Goal: Register for event/course

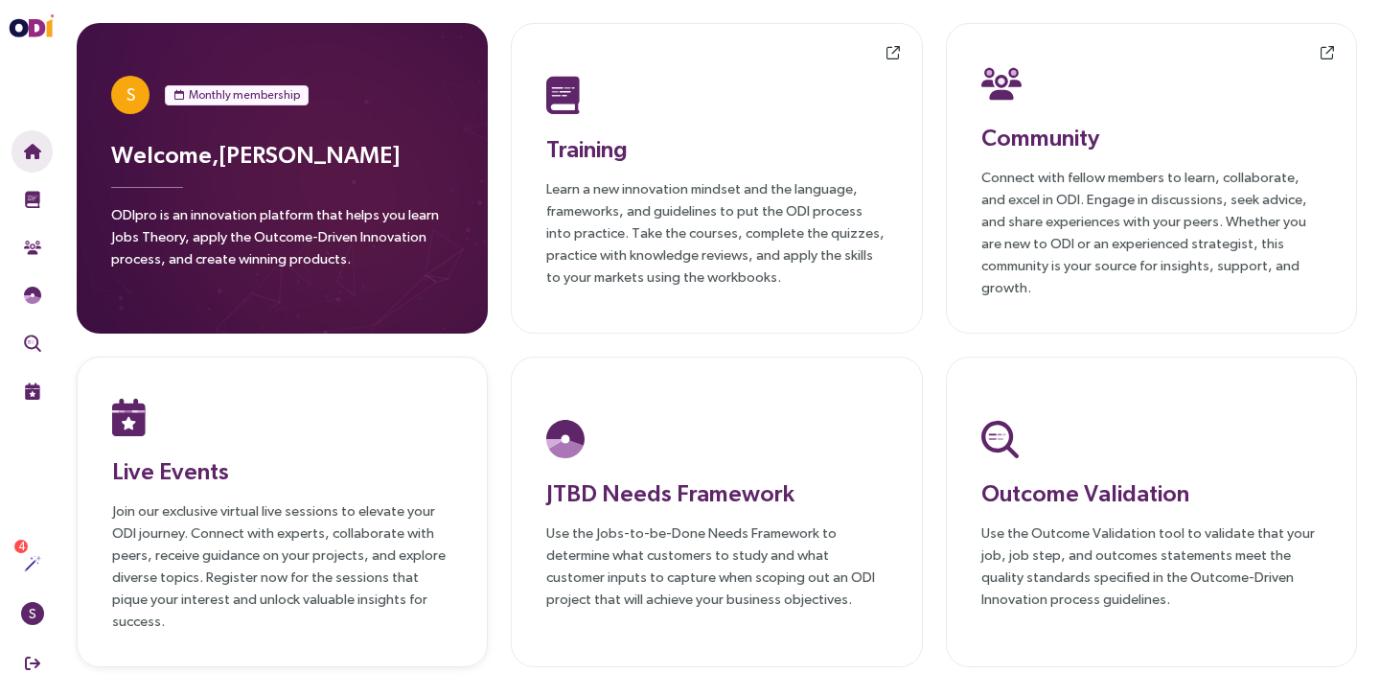
click at [234, 489] on div "Live Events Join our exclusive virtual live sessions to elevate your ODI journe…" at bounding box center [282, 511] width 340 height 239
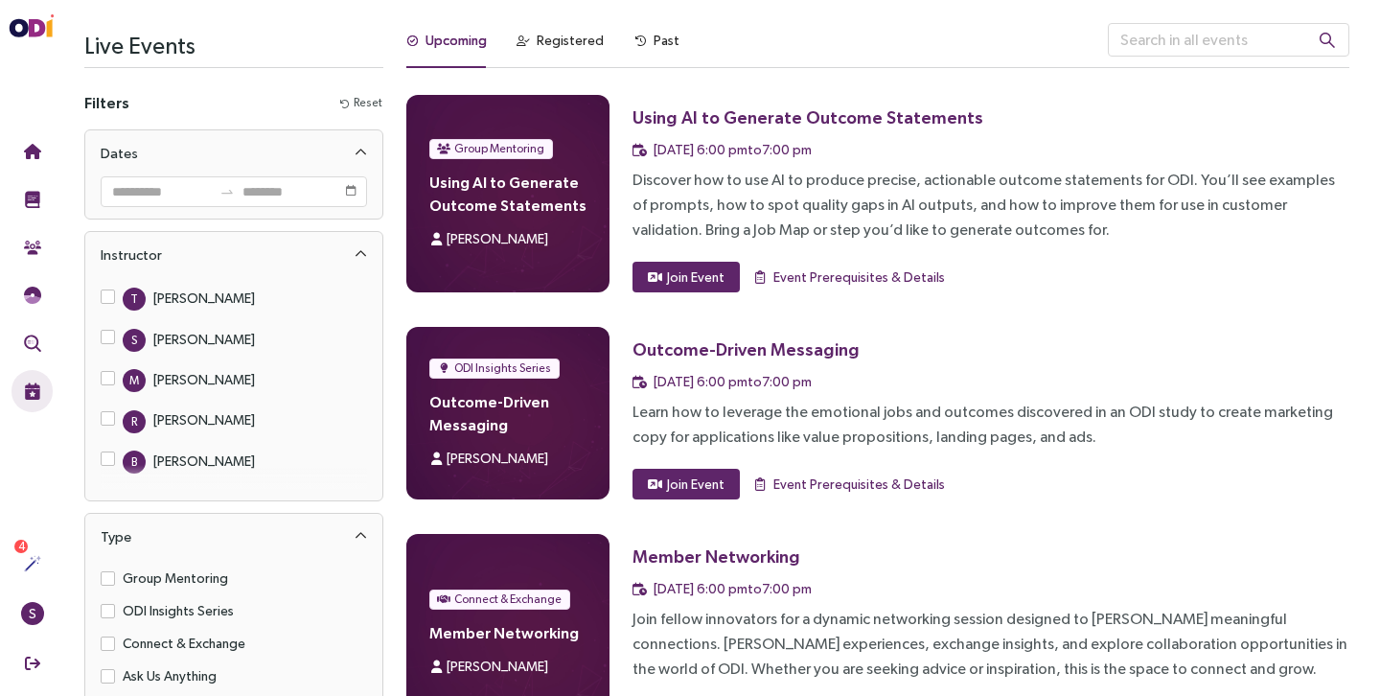
click at [490, 233] on span "Sabeen Sattar" at bounding box center [497, 238] width 102 height 15
click at [701, 271] on span "Join Event" at bounding box center [695, 276] width 57 height 21
click at [800, 276] on span "Event Prerequisites & Details" at bounding box center [858, 276] width 171 height 21
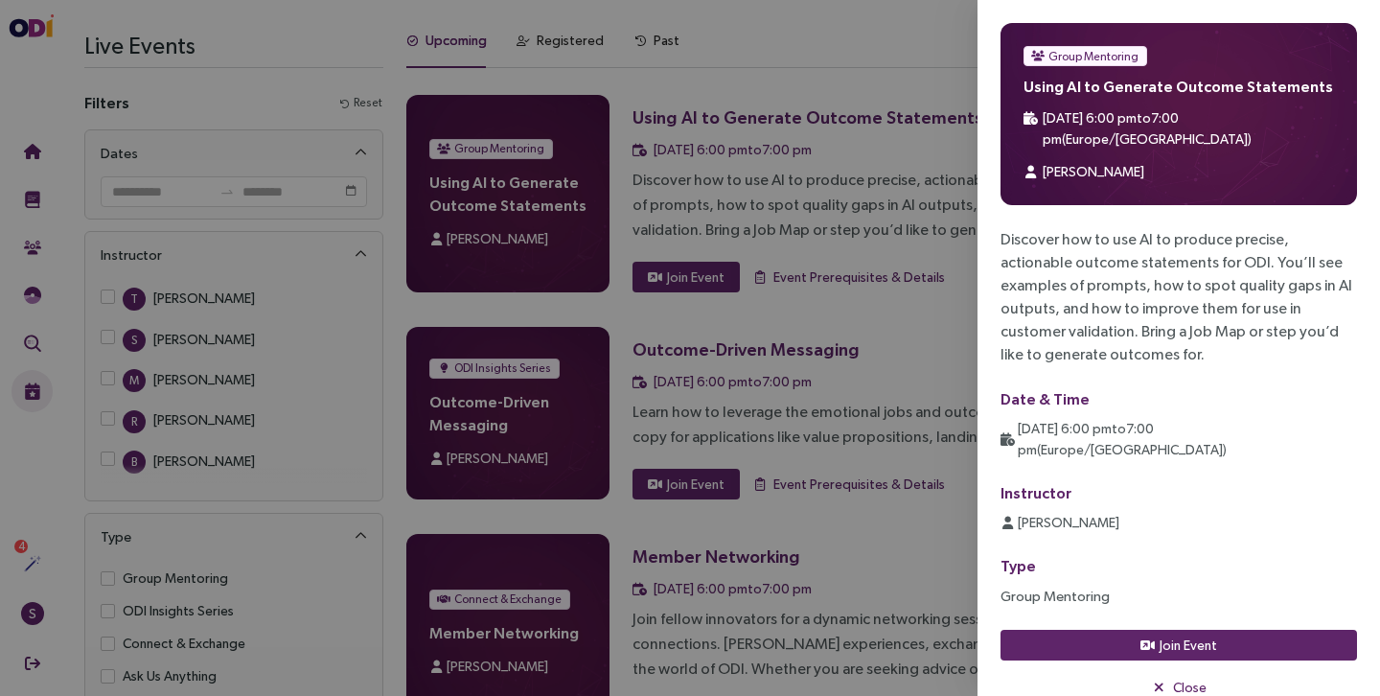
click at [1079, 57] on span "Group Mentoring" at bounding box center [1093, 56] width 90 height 19
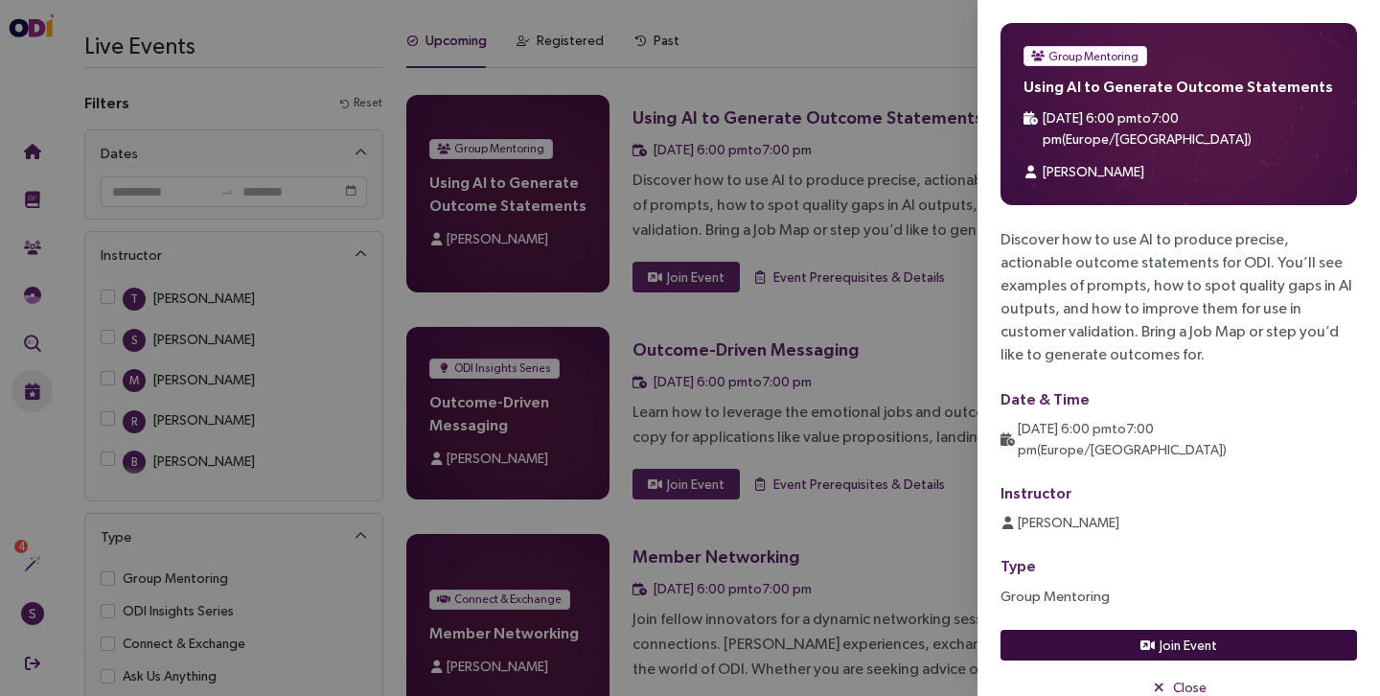
click at [1149, 639] on icon "button" at bounding box center [1147, 645] width 14 height 12
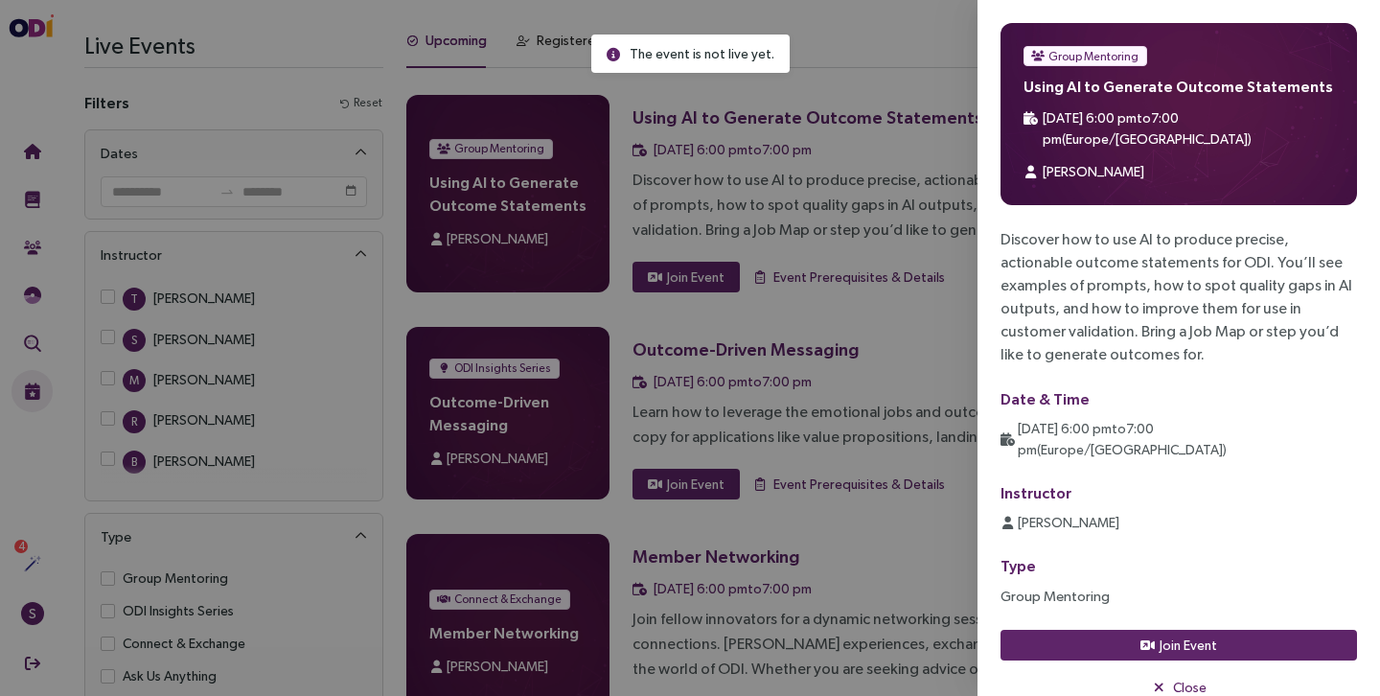
click at [926, 115] on div at bounding box center [690, 348] width 1380 height 696
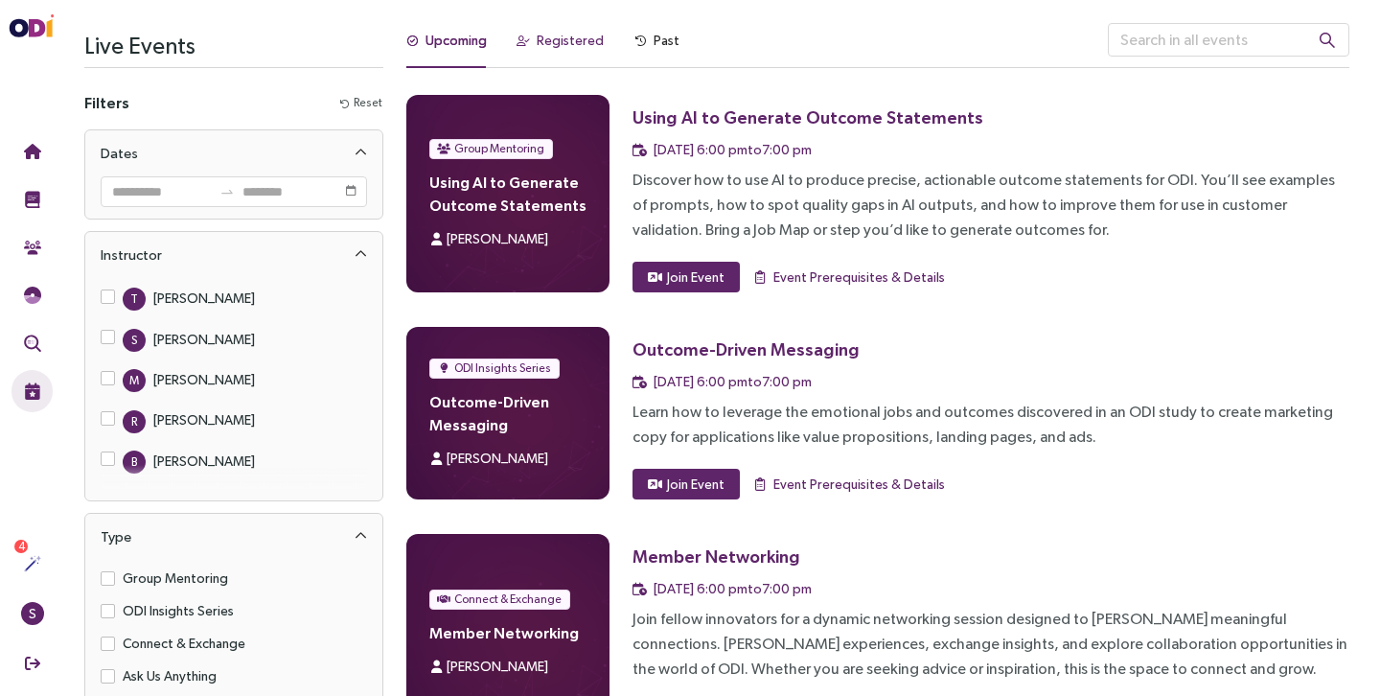
click at [577, 48] on div "Registered" at bounding box center [569, 40] width 67 height 21
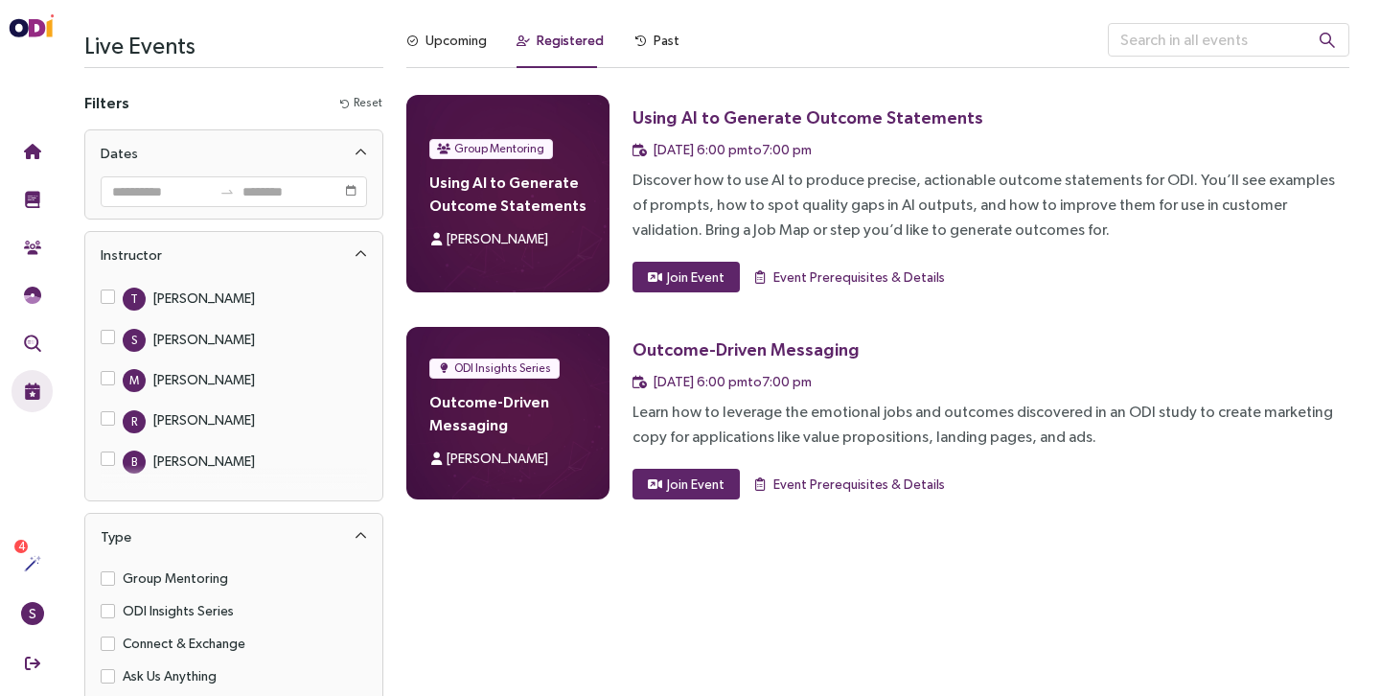
click at [683, 620] on div "Upcoming Registered Past Group Mentoring Using AI to Generate Outcome Statement…" at bounding box center [878, 390] width 966 height 735
click at [433, 30] on div "Upcoming" at bounding box center [455, 40] width 61 height 21
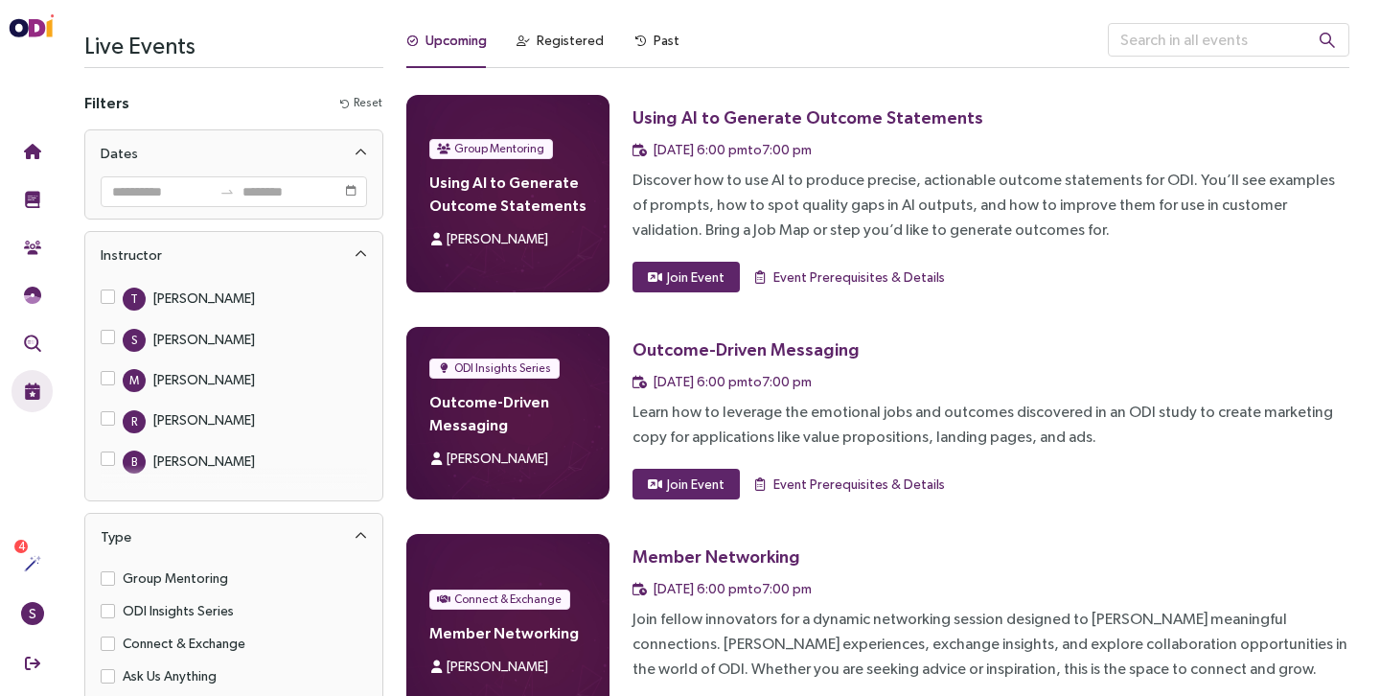
scroll to position [327, 0]
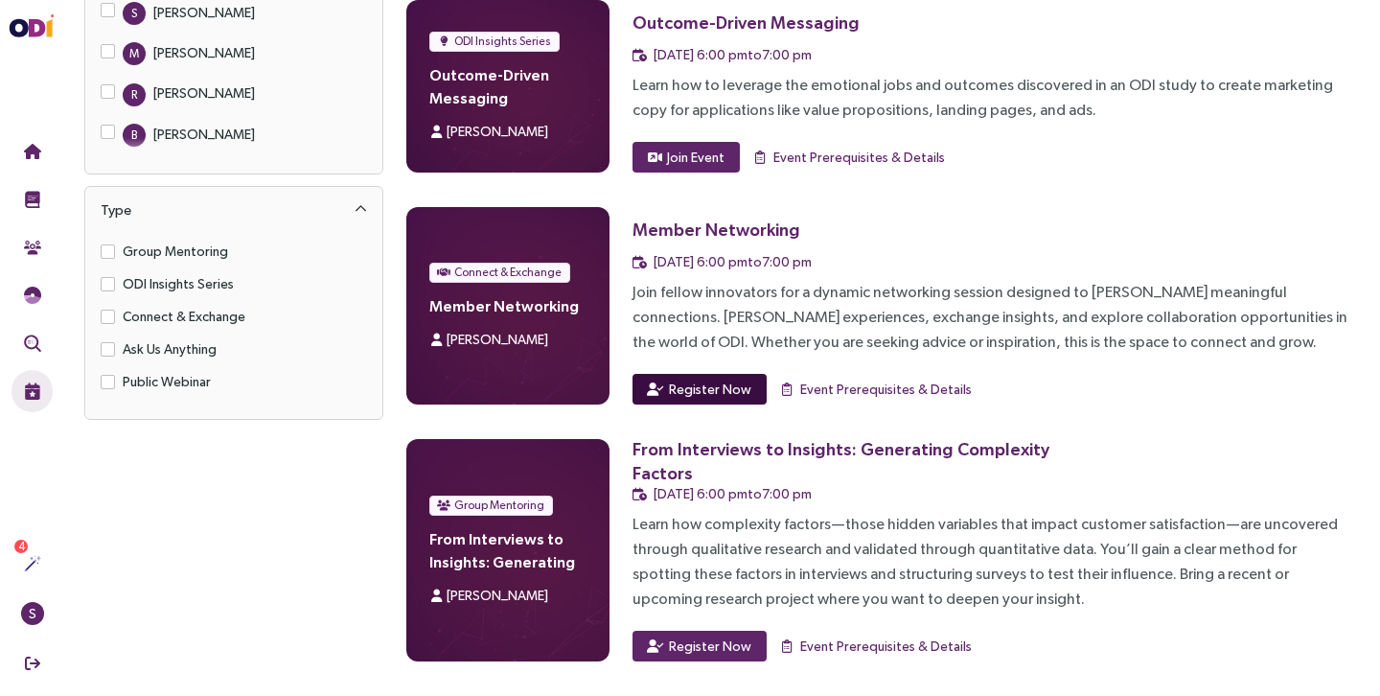
click at [717, 388] on span "Register Now" at bounding box center [710, 388] width 82 height 21
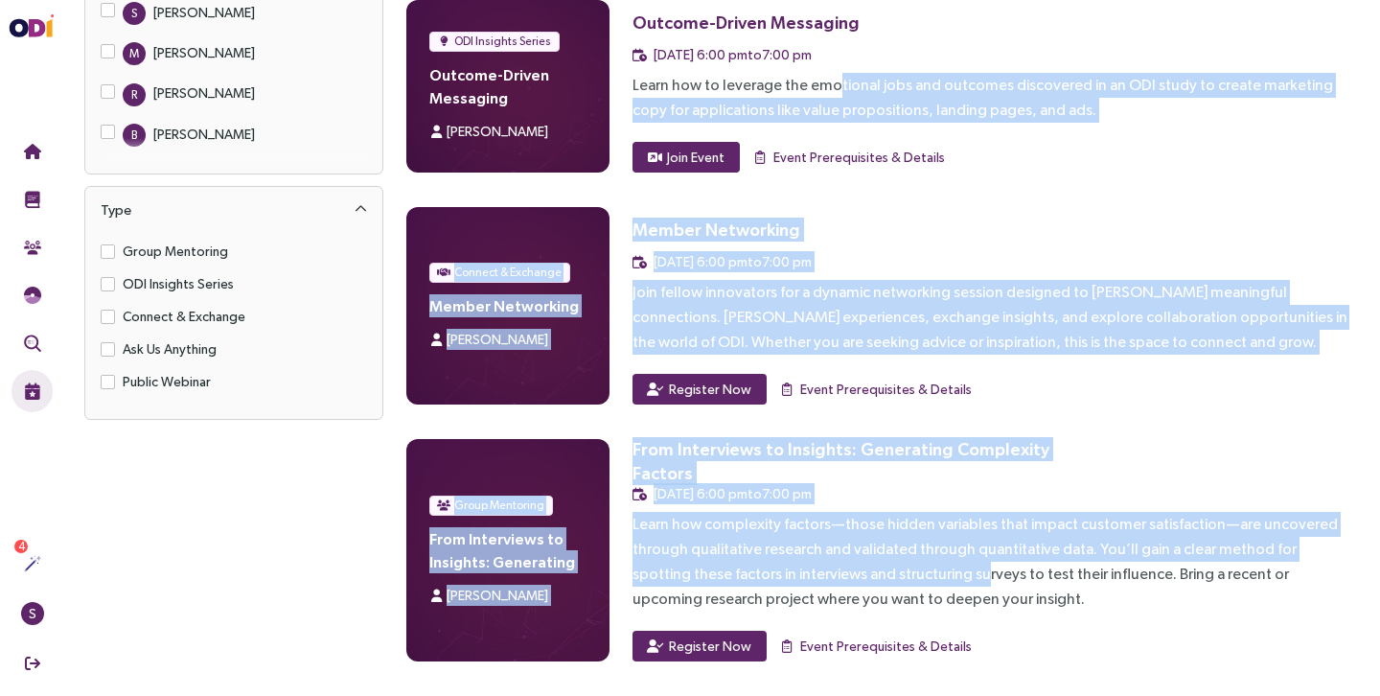
drag, startPoint x: 921, startPoint y: 568, endPoint x: 833, endPoint y: 89, distance: 487.0
click at [833, 89] on div "Group Mentoring Using AI to Generate Outcome Statements Sabeen Sattar Using AI …" at bounding box center [877, 214] width 943 height 893
click at [833, 89] on div "Learn how to leverage the emotional jobs and outcomes discovered in an ODI stud…" at bounding box center [990, 98] width 717 height 50
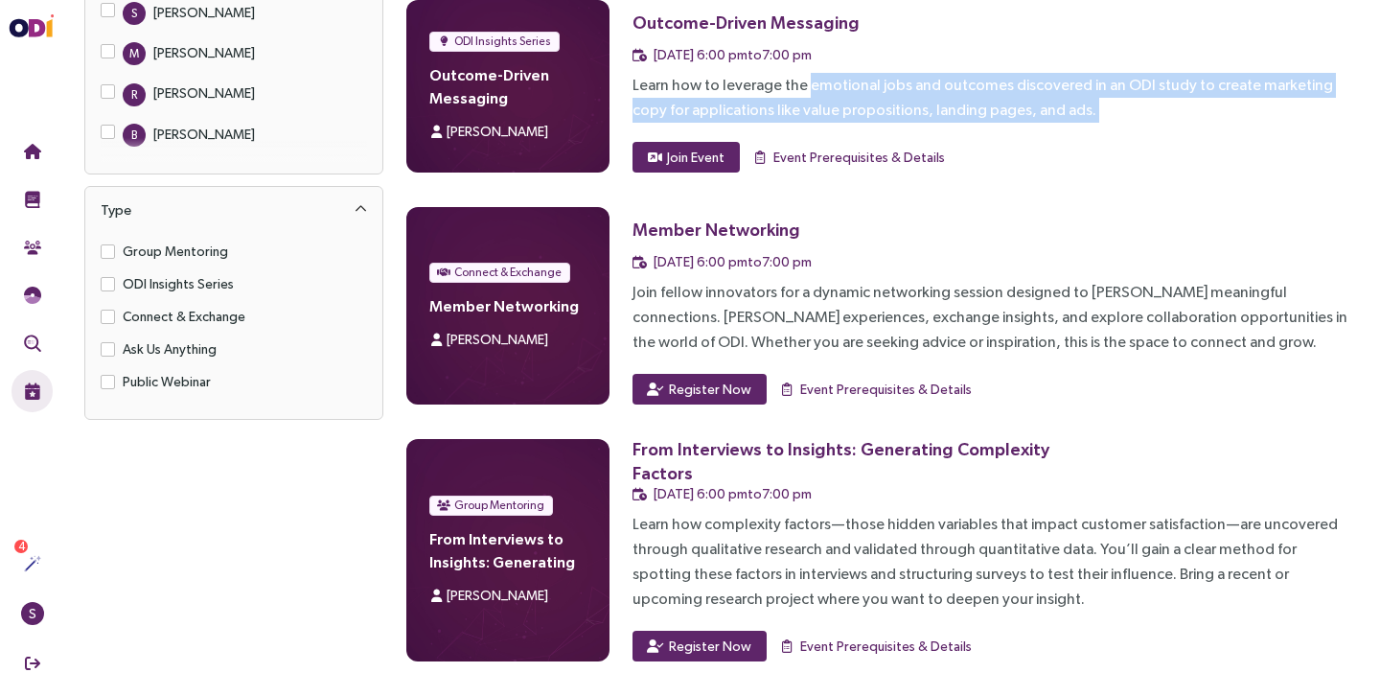
drag, startPoint x: 833, startPoint y: 89, endPoint x: 975, endPoint y: 139, distance: 151.2
click at [973, 139] on div "Outcome-Driven Messaging 21 Oct, 6:00 pm to 7:00 pm Learn how to leverage the e…" at bounding box center [990, 86] width 717 height 172
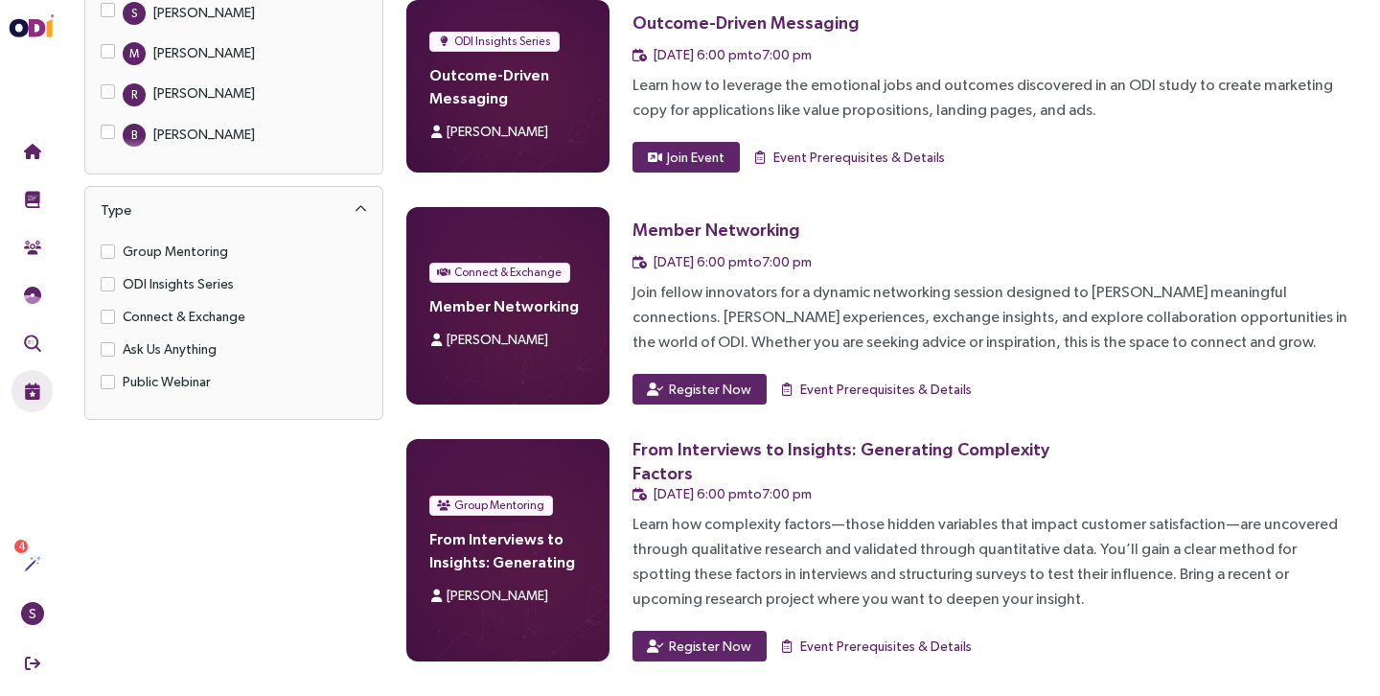
click at [982, 137] on div "Outcome-Driven Messaging 21 Oct, 6:00 pm to 7:00 pm Learn how to leverage the e…" at bounding box center [990, 86] width 717 height 172
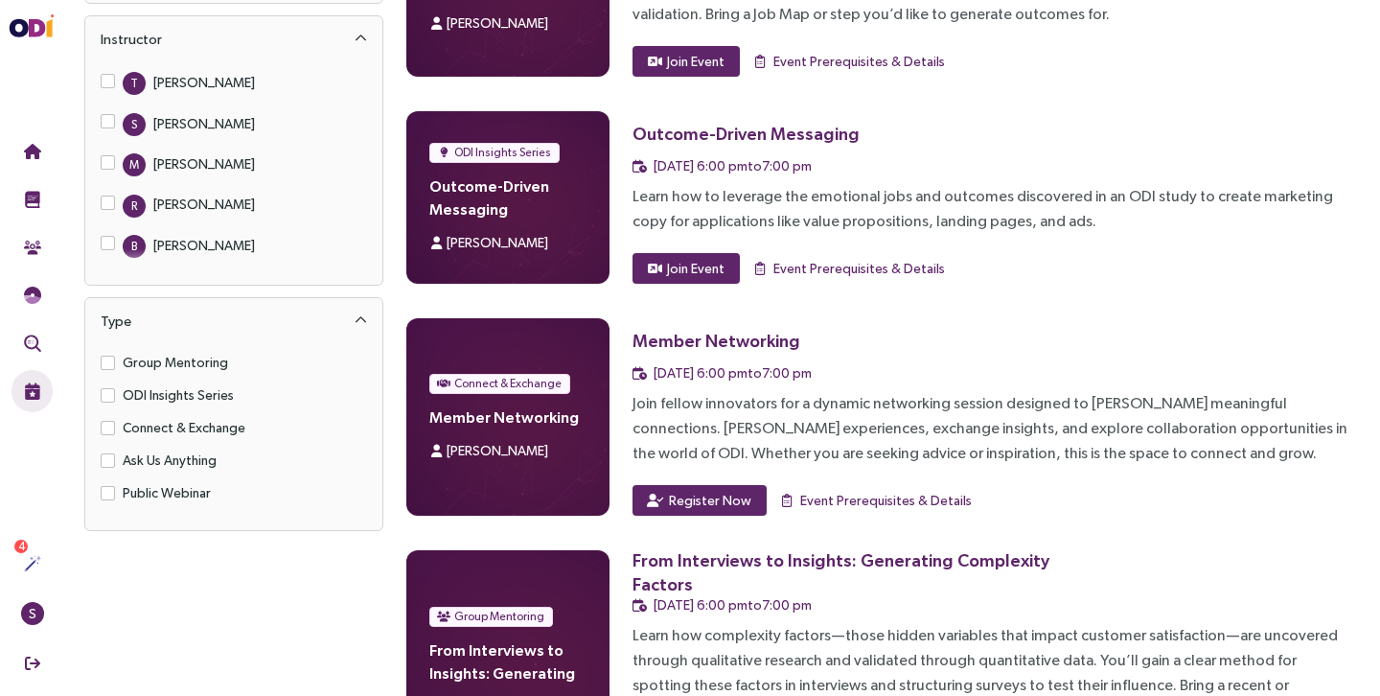
scroll to position [0, 0]
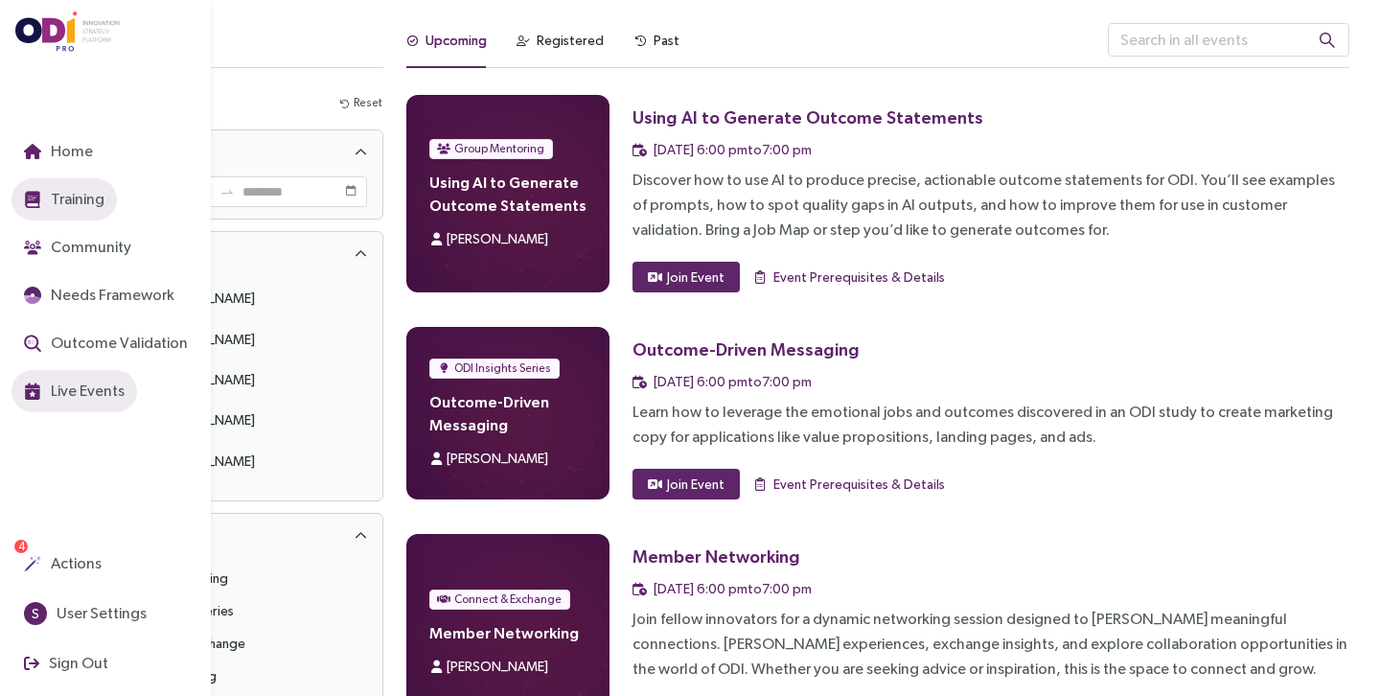
click at [81, 193] on span "Training" at bounding box center [75, 199] width 57 height 24
click at [68, 194] on span "Training" at bounding box center [75, 199] width 57 height 24
click at [48, 195] on span "Training" at bounding box center [75, 199] width 57 height 24
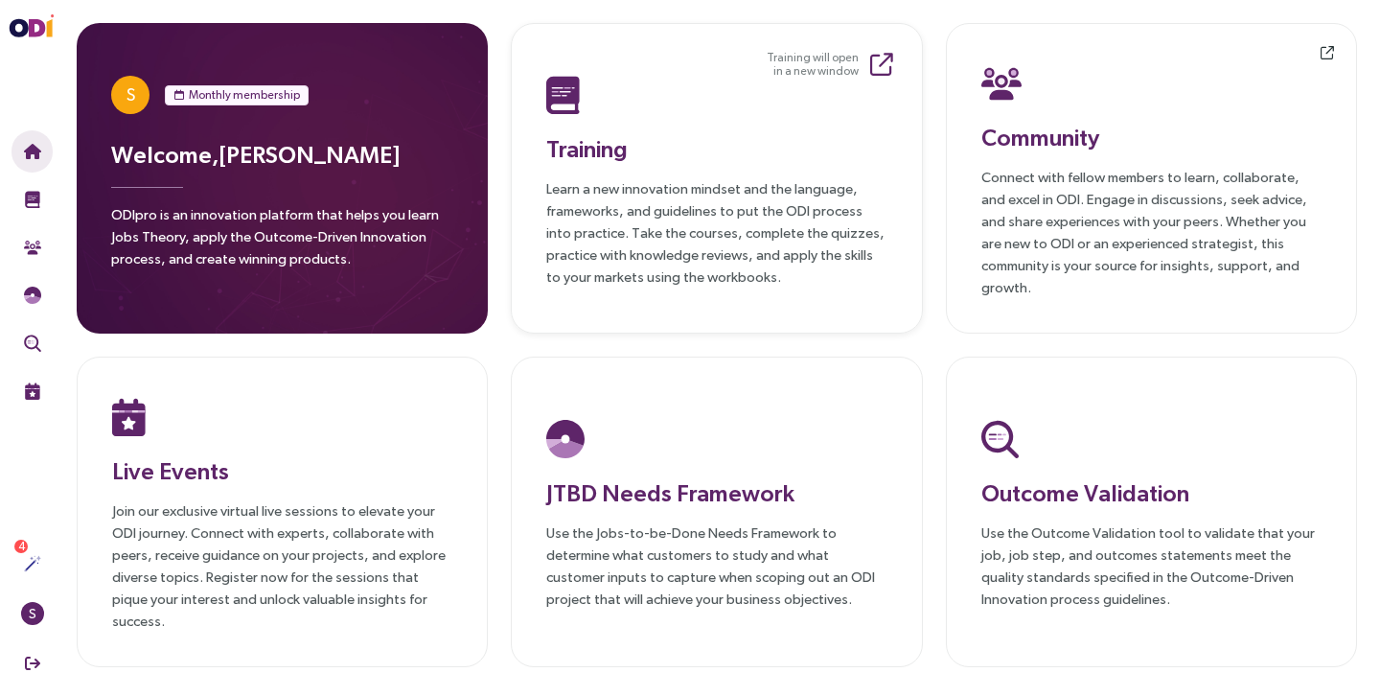
click at [610, 211] on p "Learn a new innovation mindset and the language, frameworks, and guidelines to …" at bounding box center [716, 232] width 340 height 110
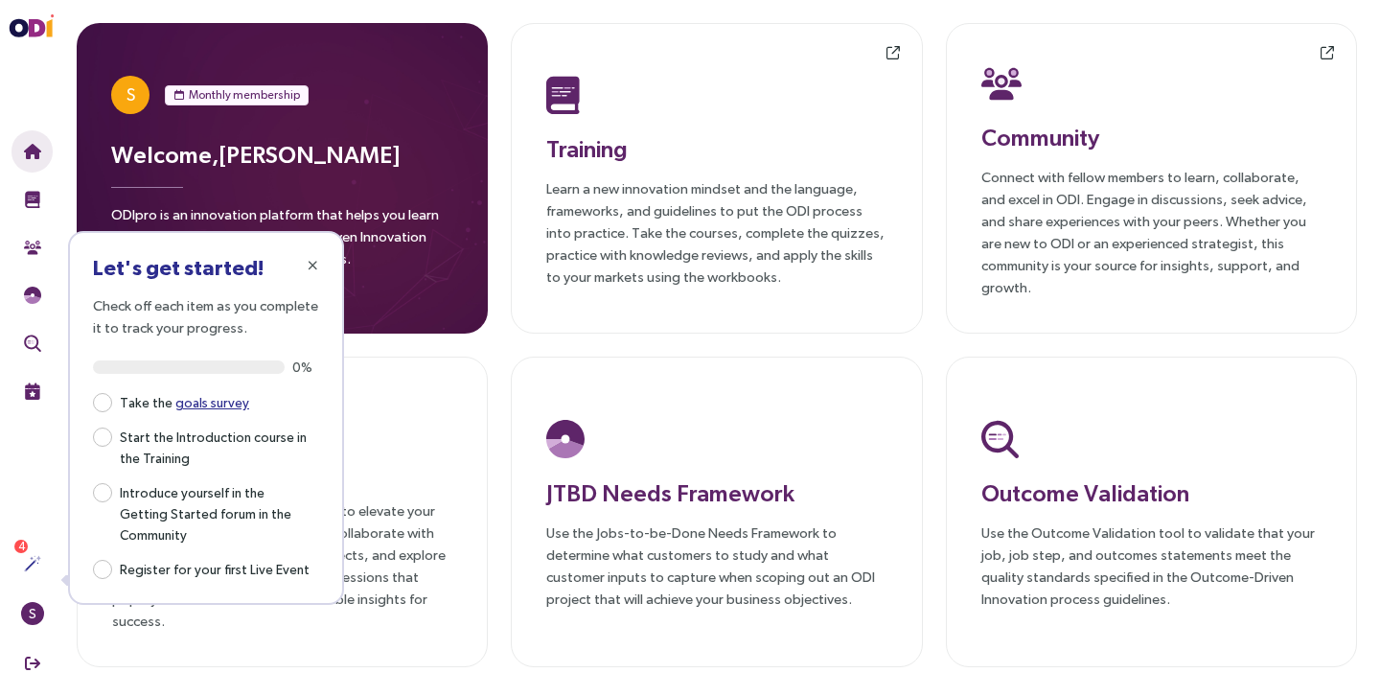
click at [541, 15] on div "S Monthly membership Welcome, [PERSON_NAME] ODIpro is an innovation platform th…" at bounding box center [717, 345] width 1326 height 690
